Goal: Obtain resource: Obtain resource

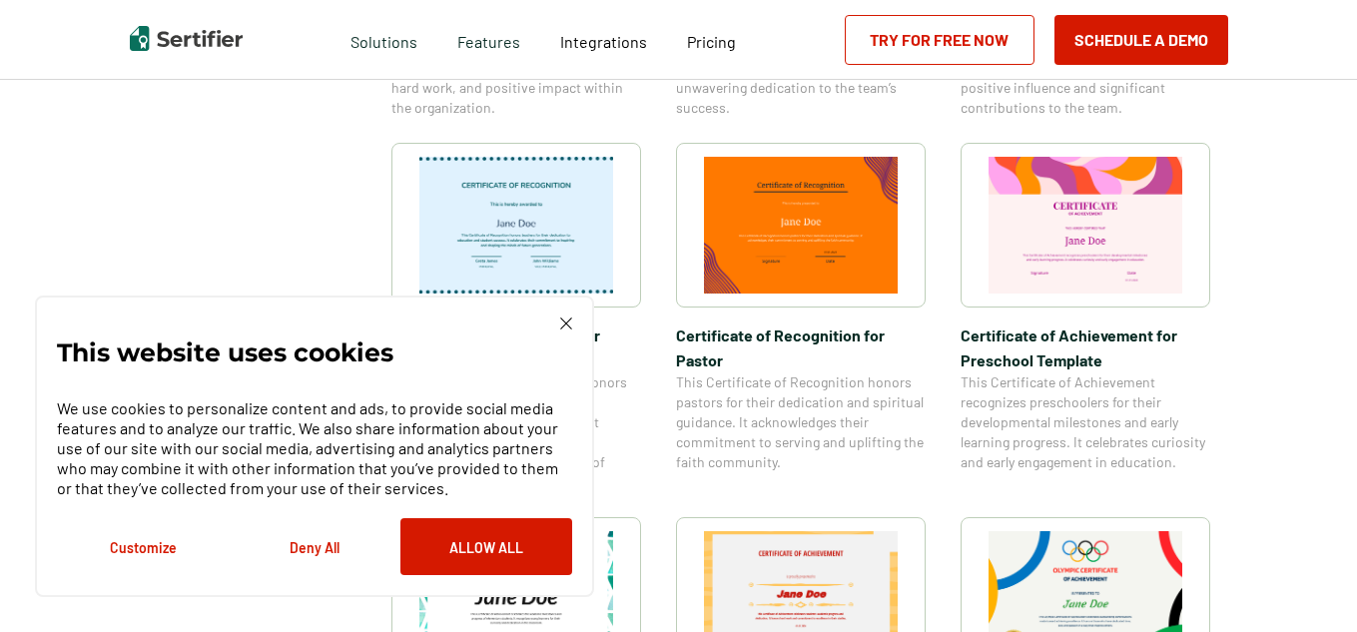
scroll to position [1009, 0]
click at [565, 317] on img at bounding box center [566, 323] width 12 height 12
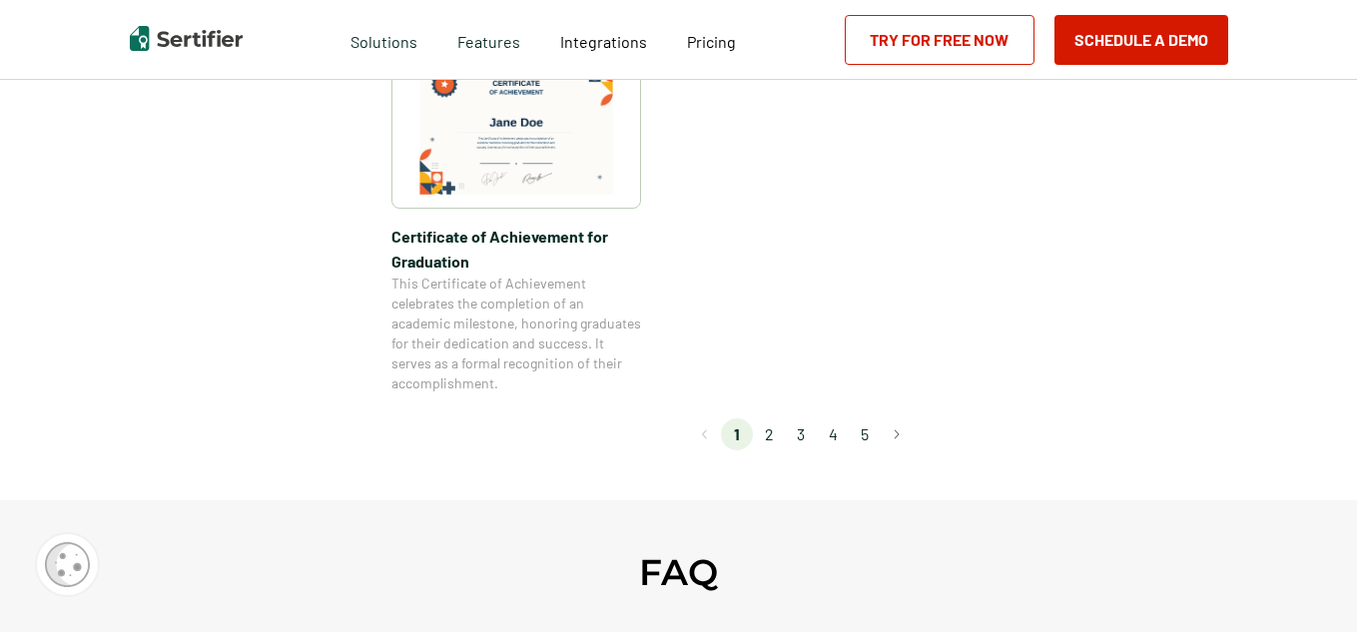
scroll to position [1854, 0]
click at [772, 430] on li "2" at bounding box center [769, 436] width 32 height 32
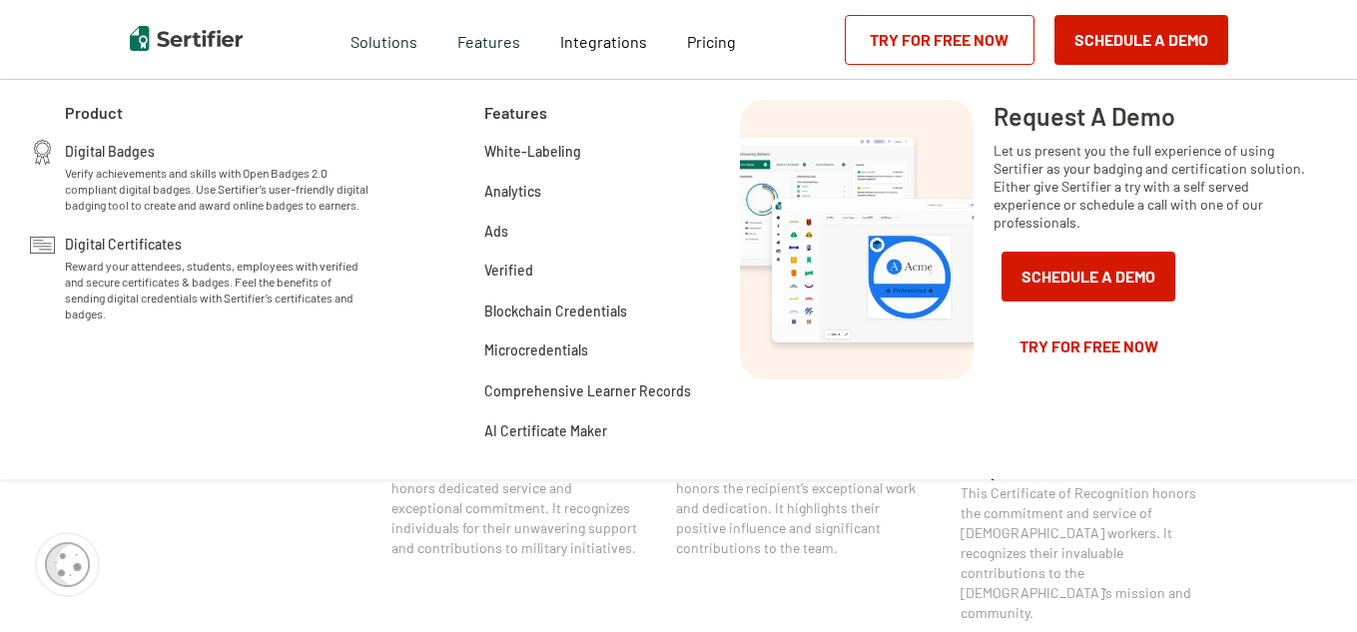
scroll to position [590, 0]
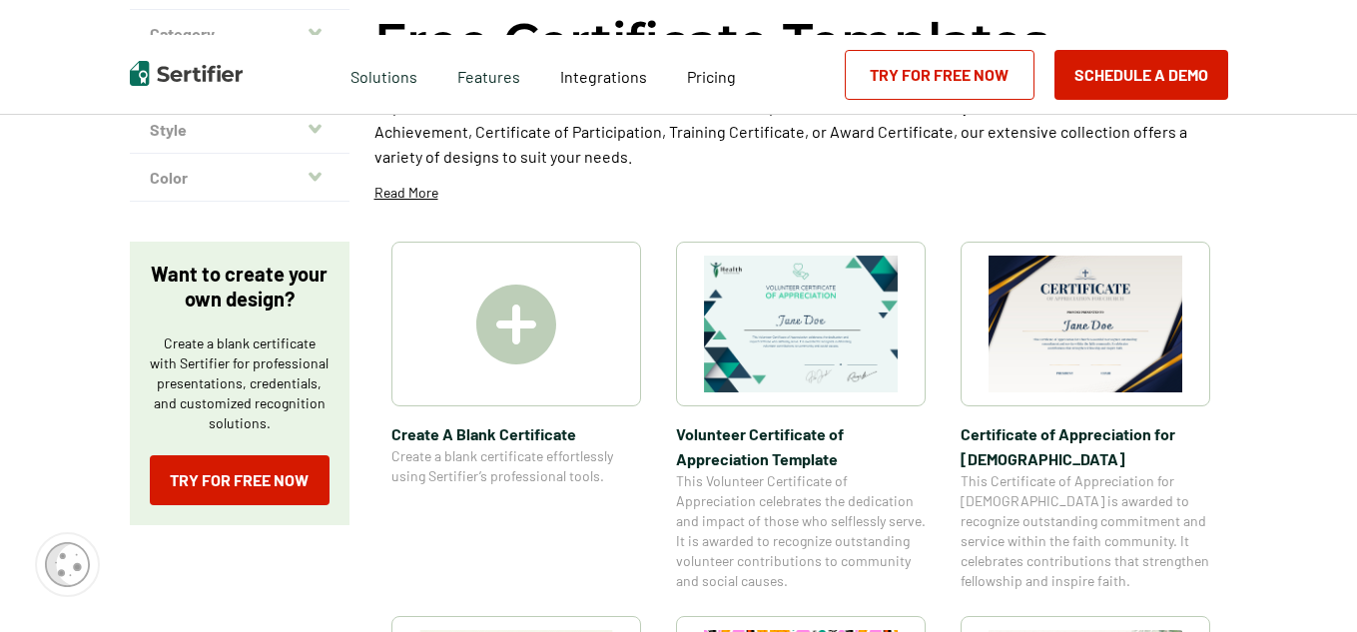
scroll to position [0, 0]
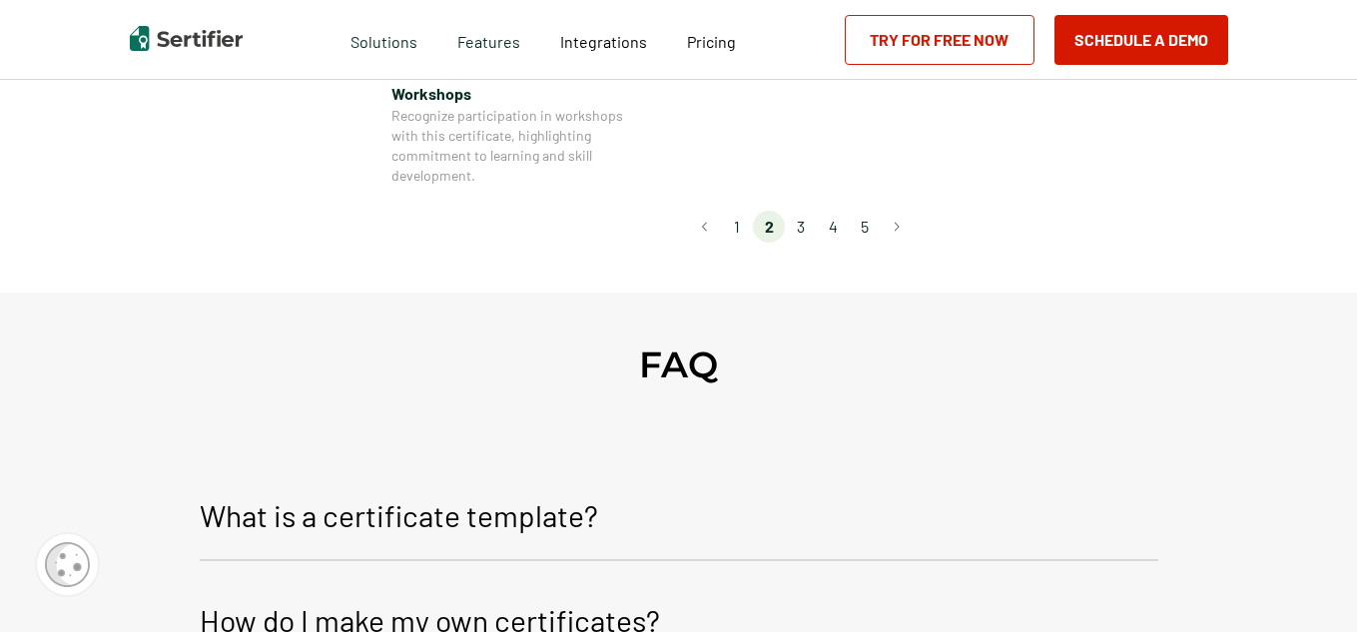
scroll to position [2049, 0]
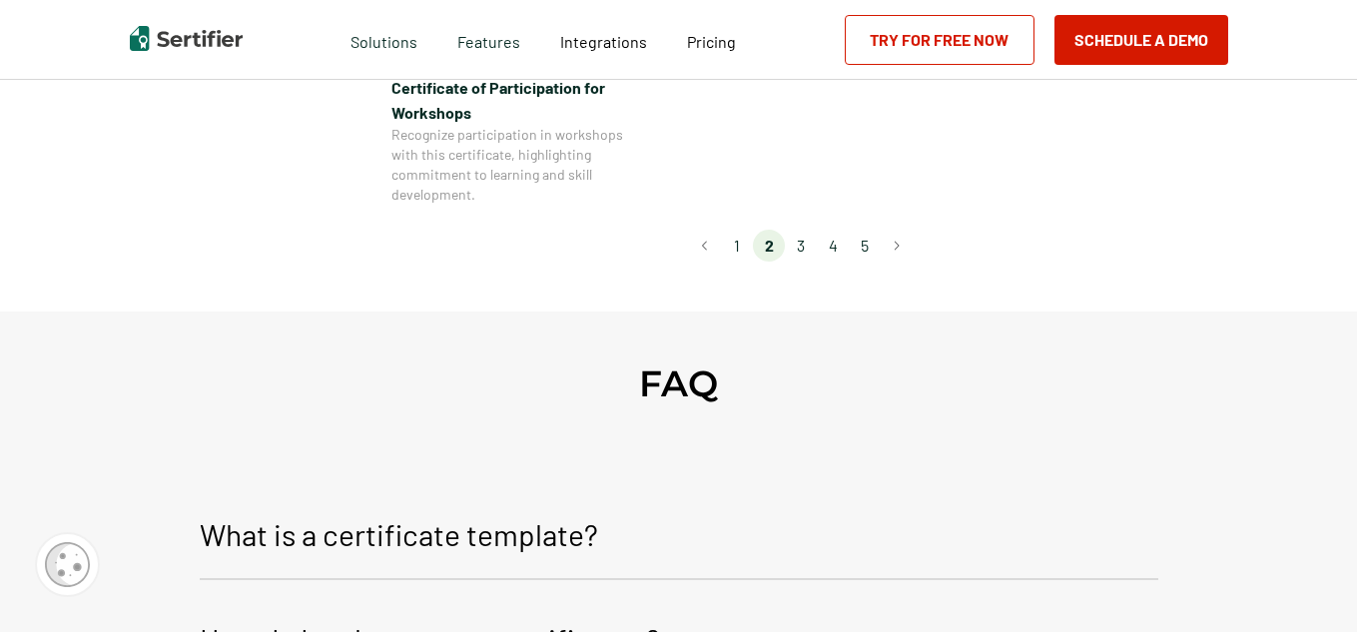
click at [805, 230] on li "3" at bounding box center [801, 246] width 32 height 32
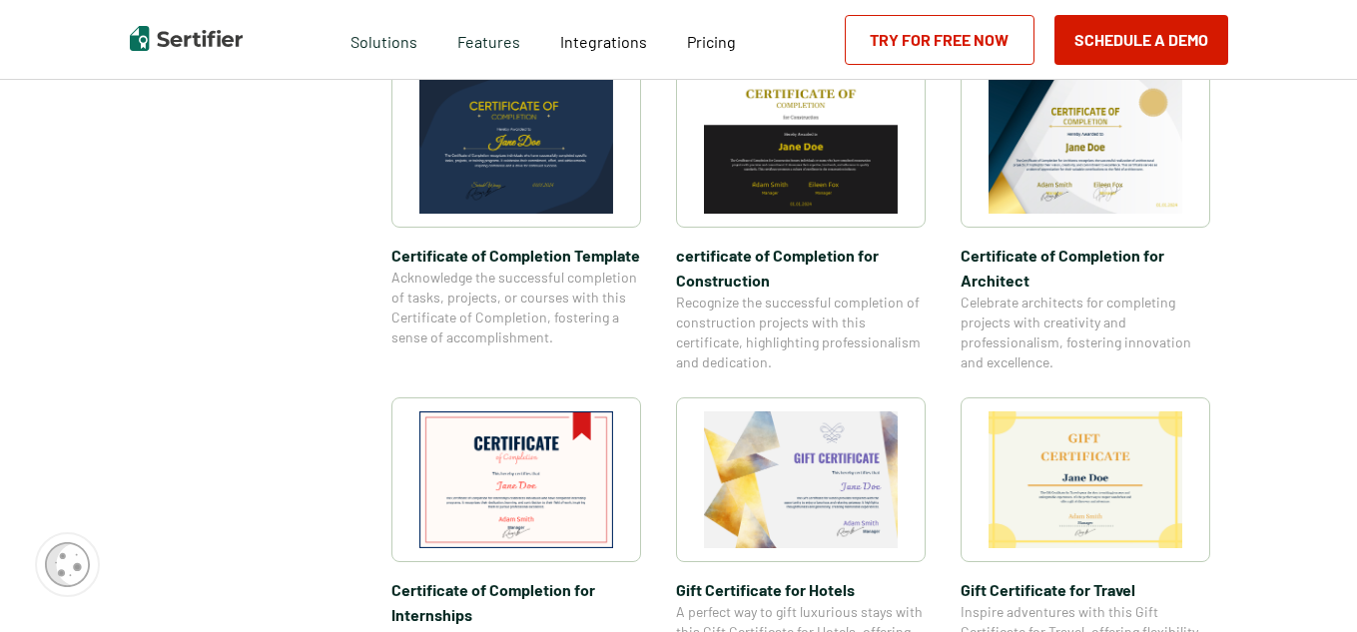
scroll to position [696, 0]
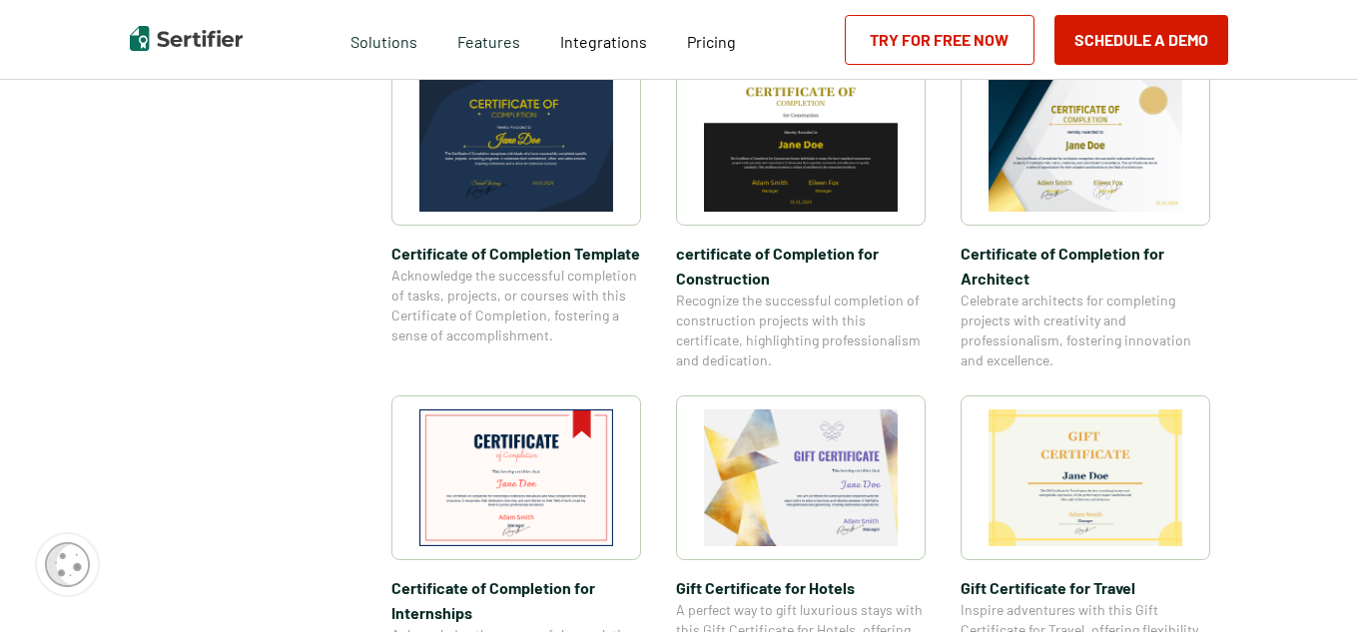
click at [805, 177] on img at bounding box center [801, 143] width 194 height 137
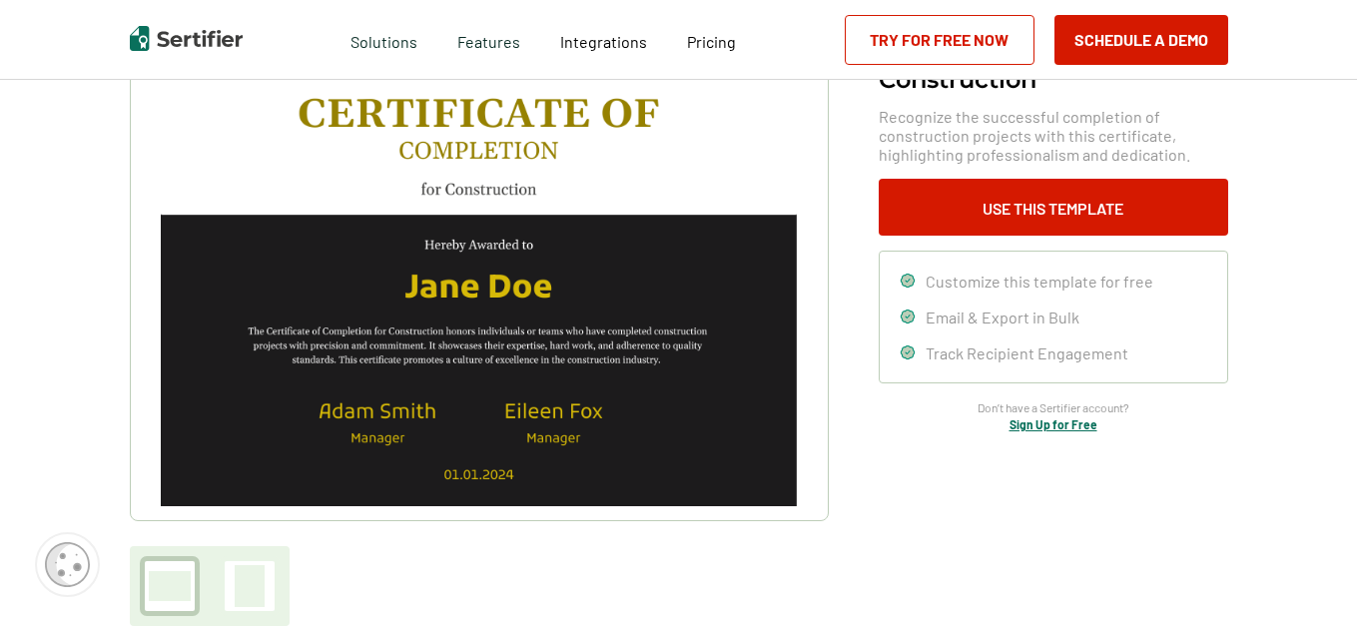
scroll to position [178, 0]
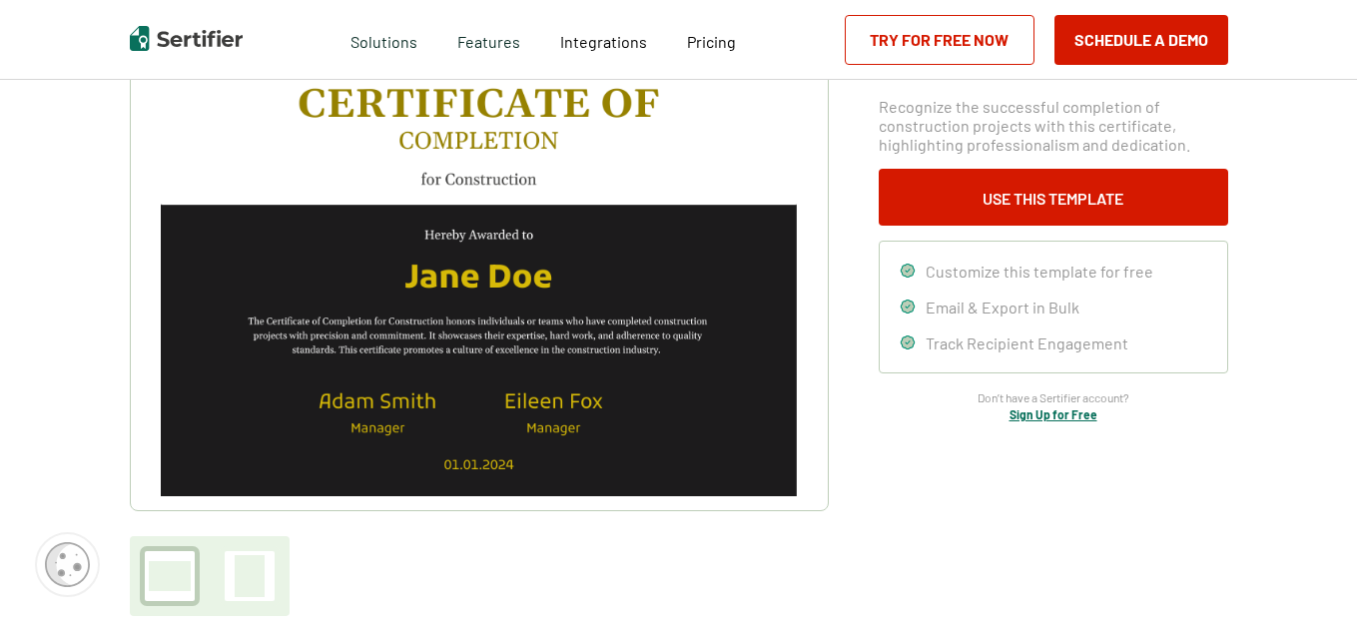
click at [608, 285] on img at bounding box center [478, 271] width 635 height 449
click at [514, 273] on img at bounding box center [478, 271] width 635 height 449
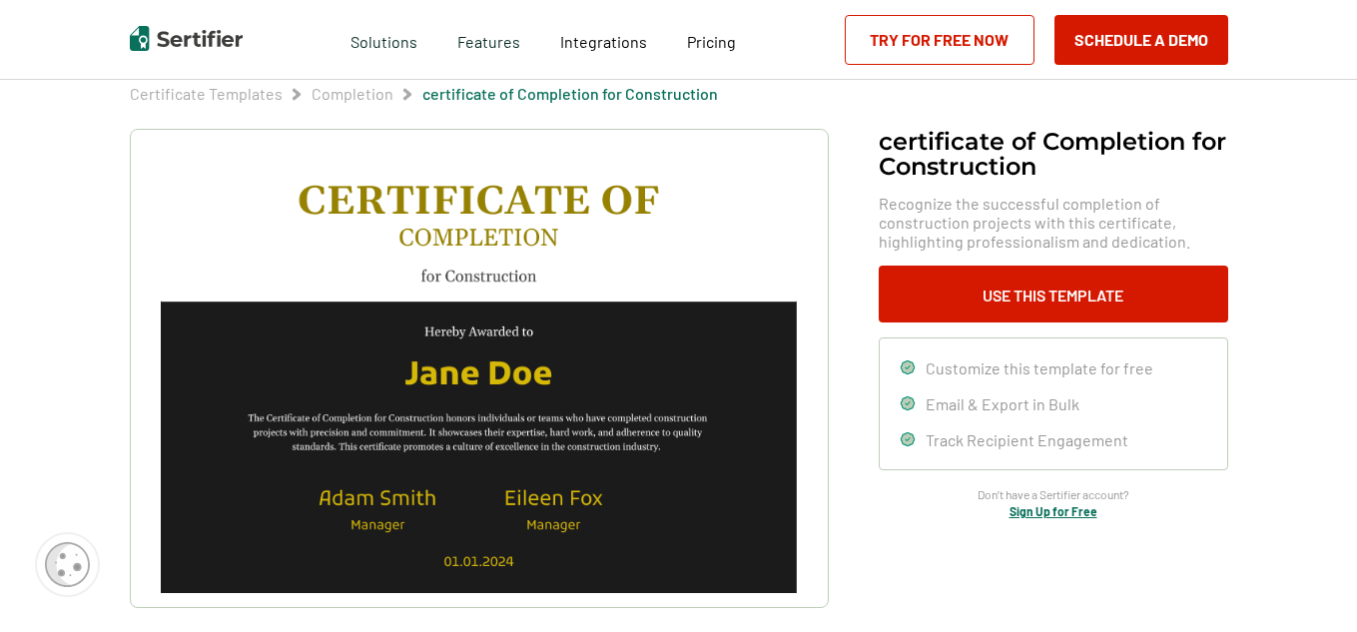
scroll to position [87, 0]
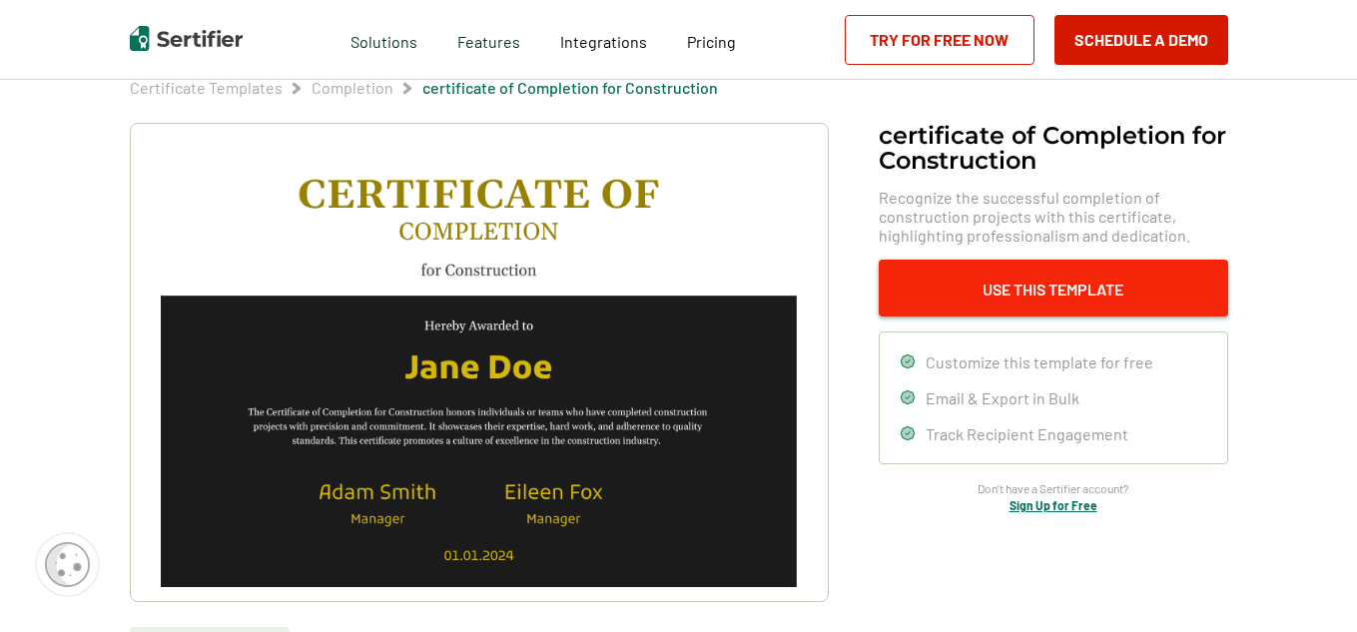
click at [958, 277] on button "Use This Template" at bounding box center [1052, 288] width 349 height 57
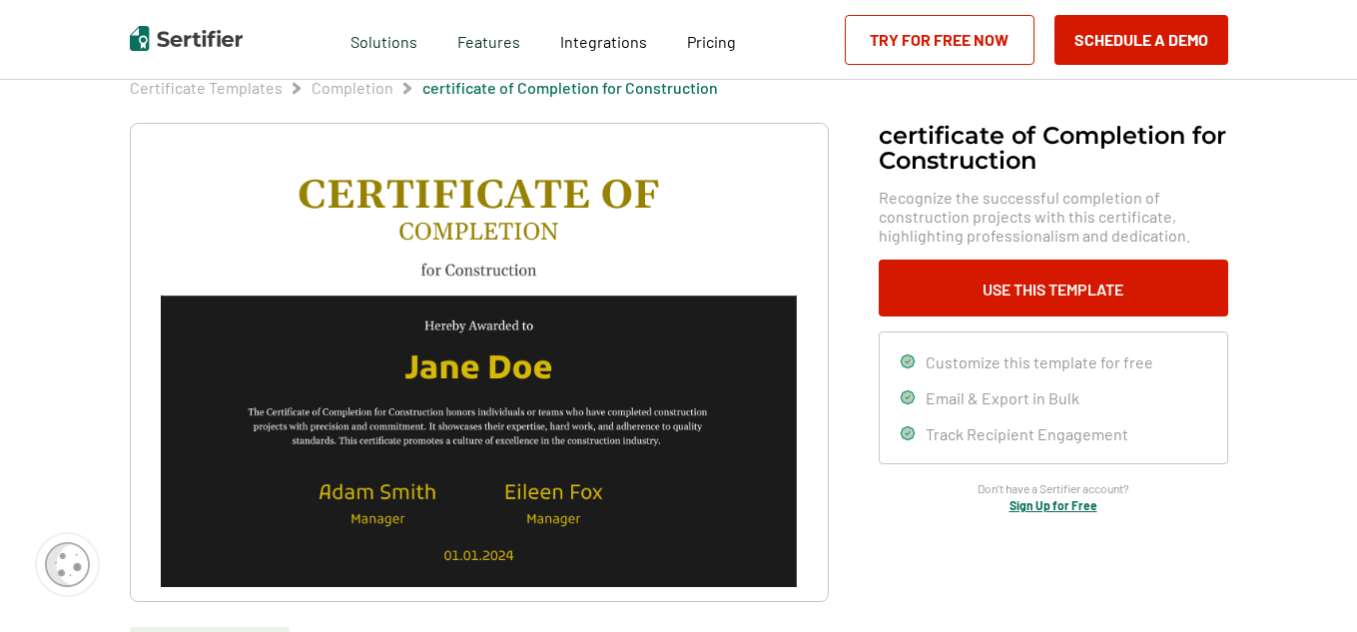
click at [1060, 501] on link "Sign Up for Free" at bounding box center [1053, 505] width 88 height 14
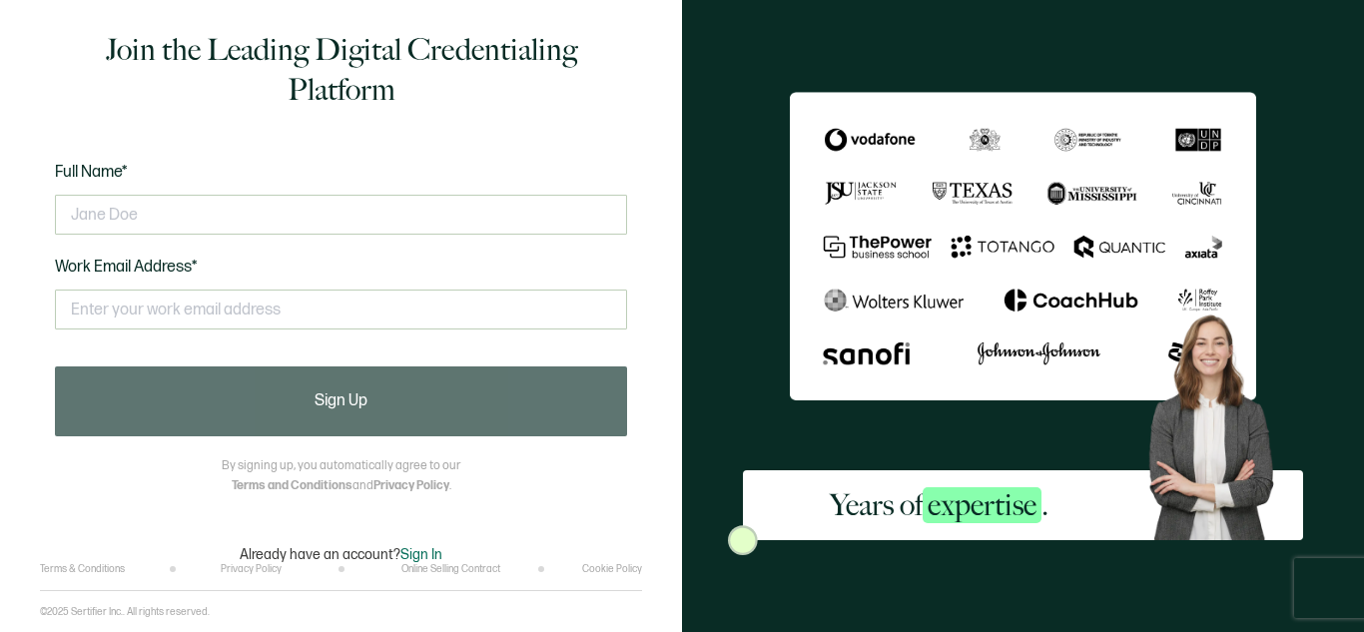
click at [1077, 512] on div "Years of expertise ." at bounding box center [938, 505] width 391 height 70
click at [1075, 501] on div "Years of expertise ." at bounding box center [938, 505] width 391 height 70
click at [747, 529] on img at bounding box center [743, 540] width 30 height 30
click at [1053, 506] on div "Years of expertise ." at bounding box center [938, 505] width 391 height 70
